Goal: Navigation & Orientation: Find specific page/section

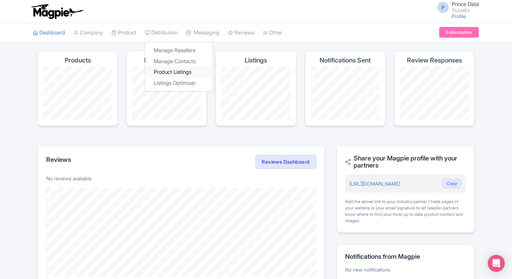
click at [167, 71] on link "Product Listings" at bounding box center [179, 72] width 68 height 11
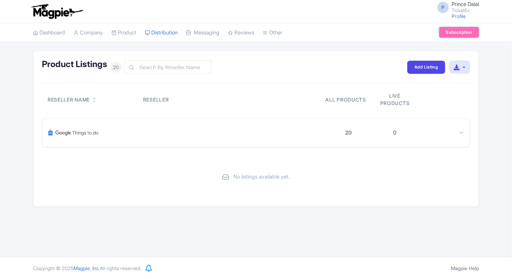
click at [453, 28] on link "Subscription" at bounding box center [460, 32] width 40 height 11
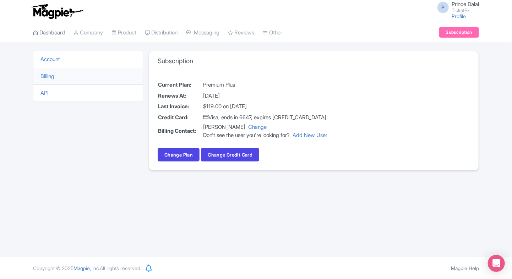
click at [57, 28] on link "Dashboard" at bounding box center [49, 33] width 32 height 20
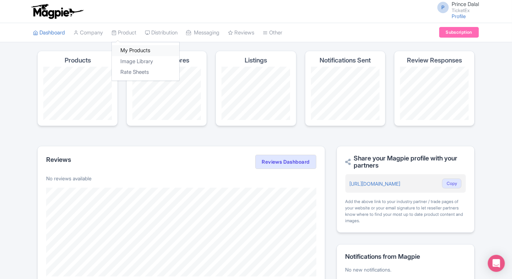
click at [125, 47] on link "My Products" at bounding box center [146, 50] width 68 height 11
